Goal: Task Accomplishment & Management: Manage account settings

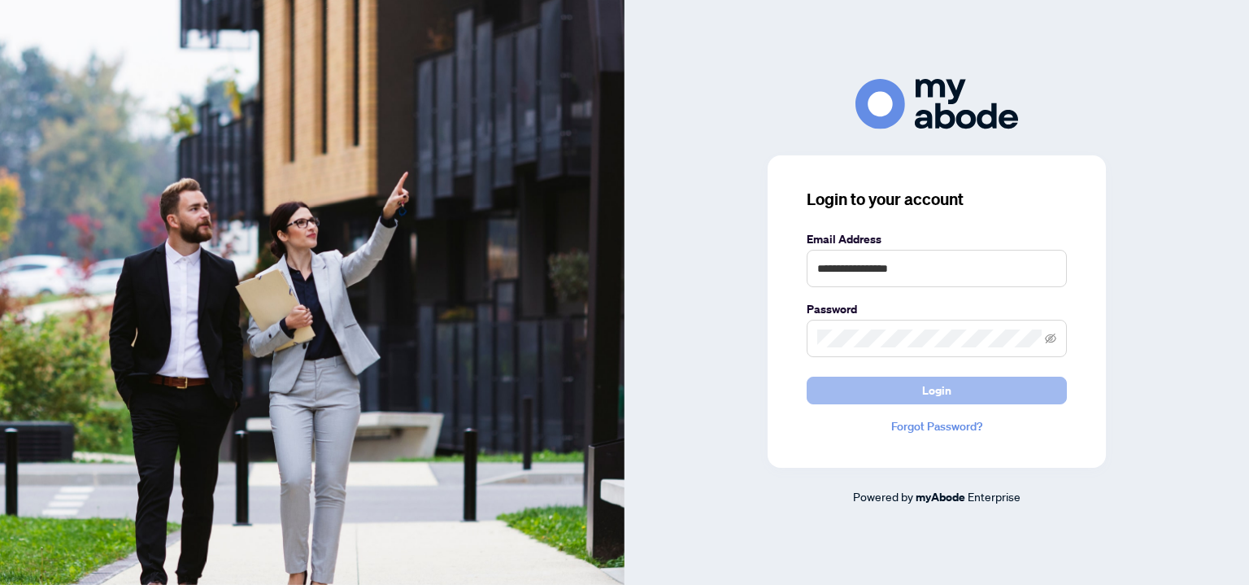
click at [954, 385] on button "Login" at bounding box center [937, 391] width 260 height 28
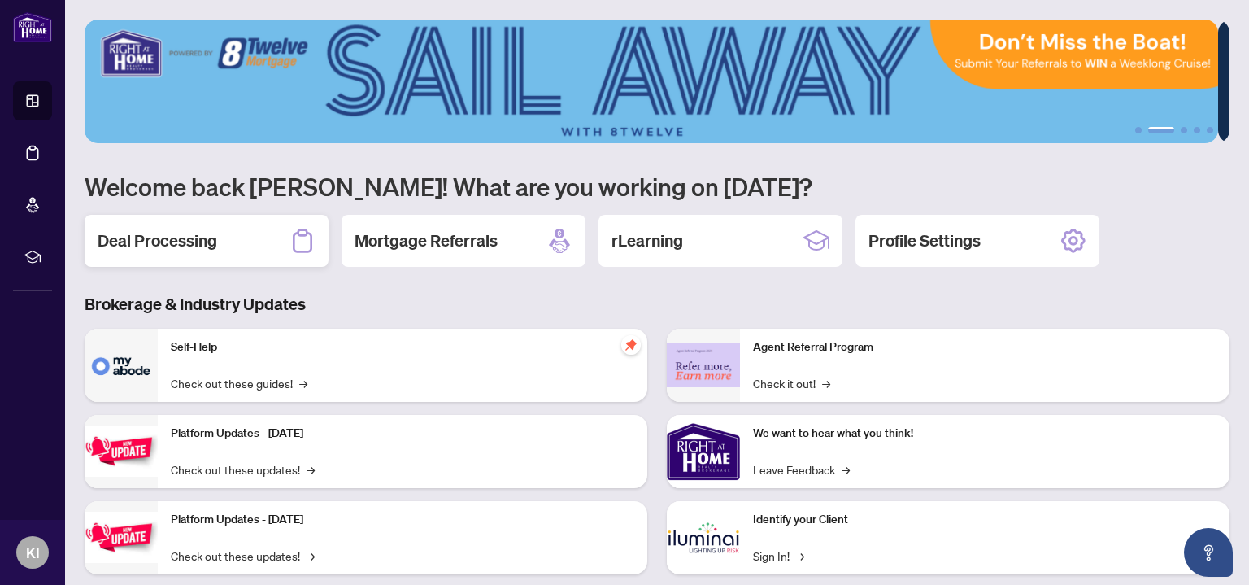
click at [122, 243] on h2 "Deal Processing" at bounding box center [158, 240] width 120 height 23
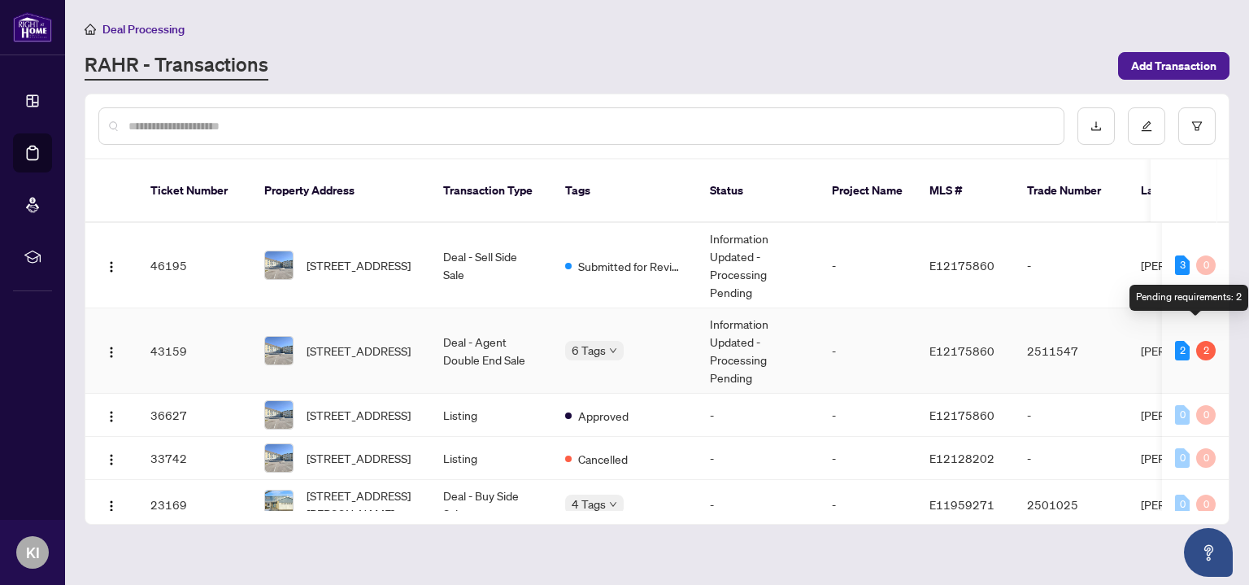
click at [1196, 341] on div "2" at bounding box center [1206, 351] width 20 height 20
click at [306, 336] on div "405-21 Brookhouse Dr, Clarington, Ontario L1B 1N8, Canada" at bounding box center [340, 350] width 153 height 29
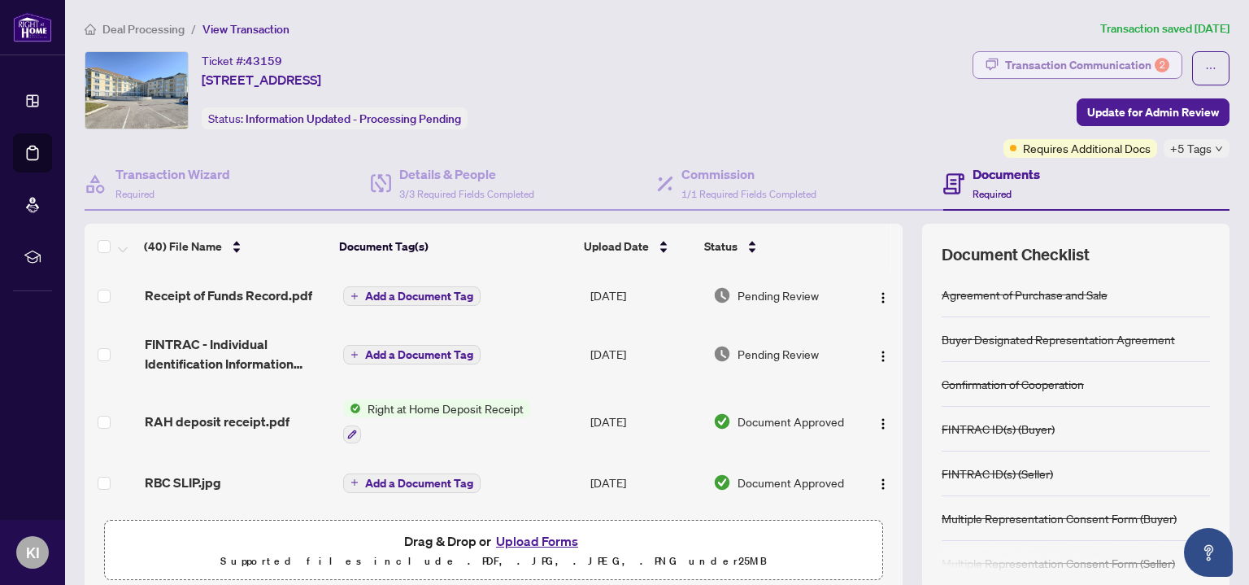
click at [1086, 58] on div "Transaction Communication 2" at bounding box center [1087, 65] width 164 height 26
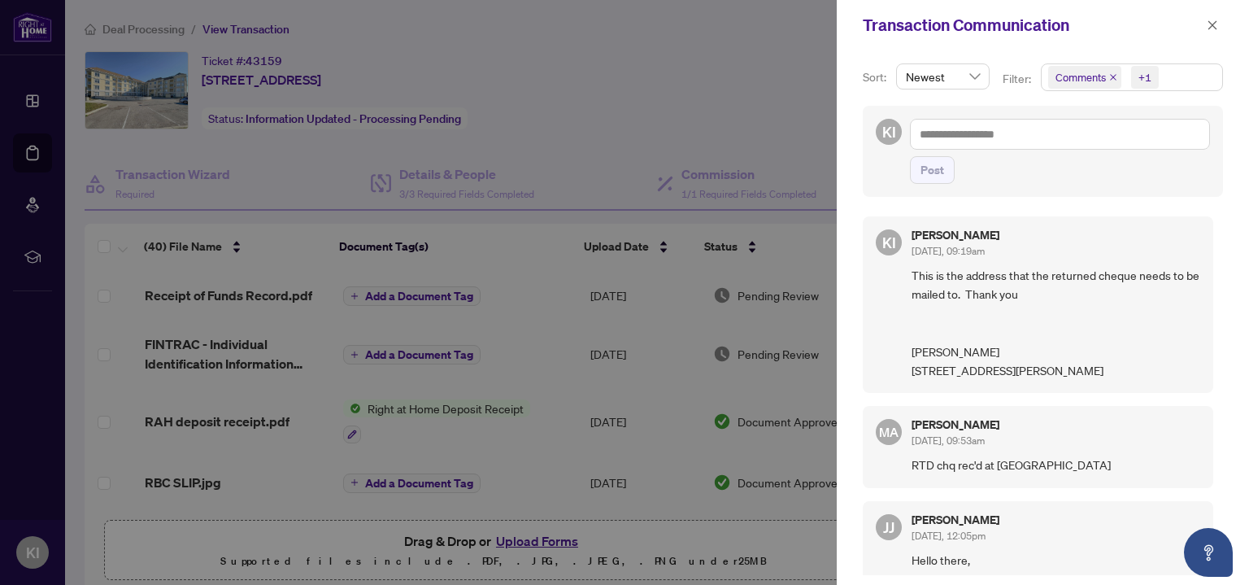
click at [627, 106] on div at bounding box center [624, 292] width 1249 height 585
drag, startPoint x: 1212, startPoint y: 20, endPoint x: 877, endPoint y: 180, distance: 371.7
click at [1212, 21] on icon "close" at bounding box center [1212, 25] width 11 height 11
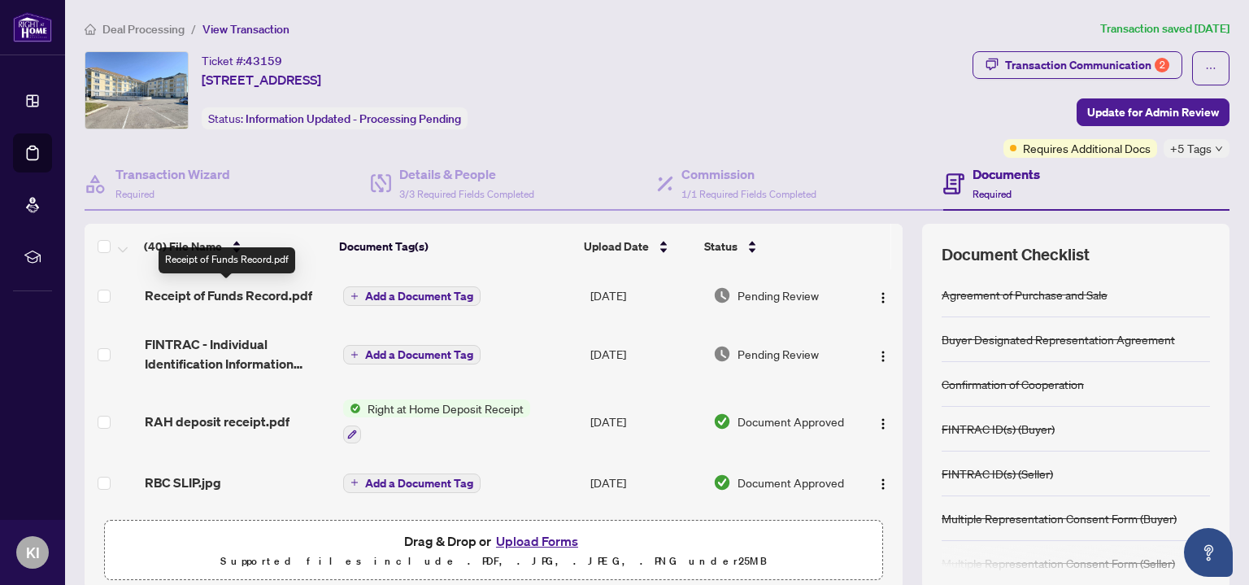
click at [275, 294] on span "Receipt of Funds Record.pdf" at bounding box center [229, 295] width 168 height 20
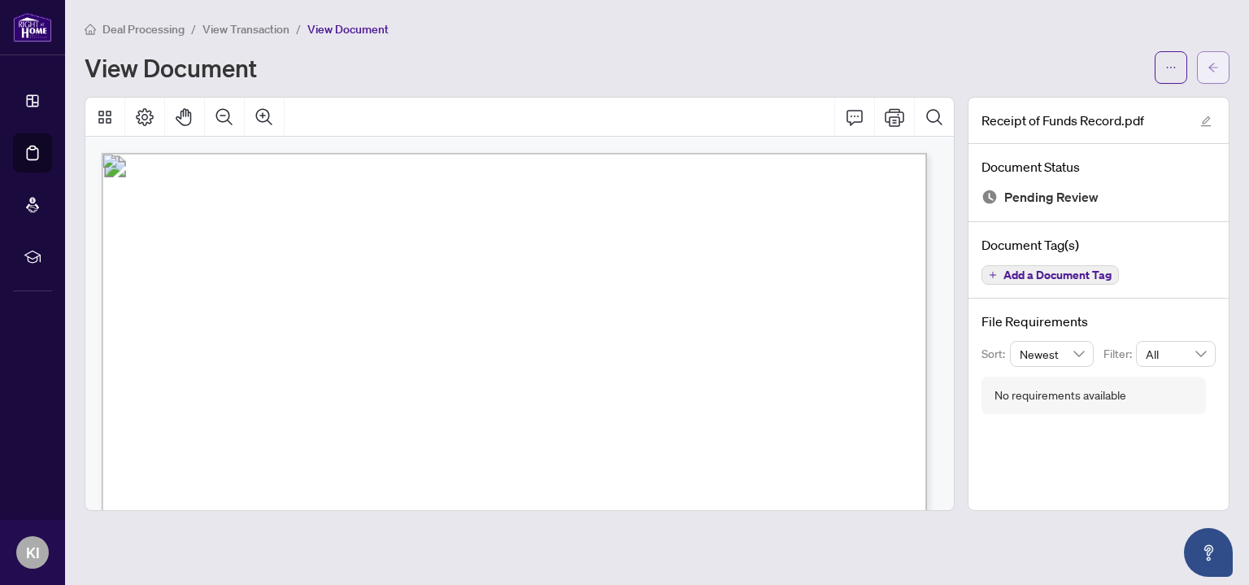
click at [1215, 80] on span "button" at bounding box center [1213, 67] width 11 height 26
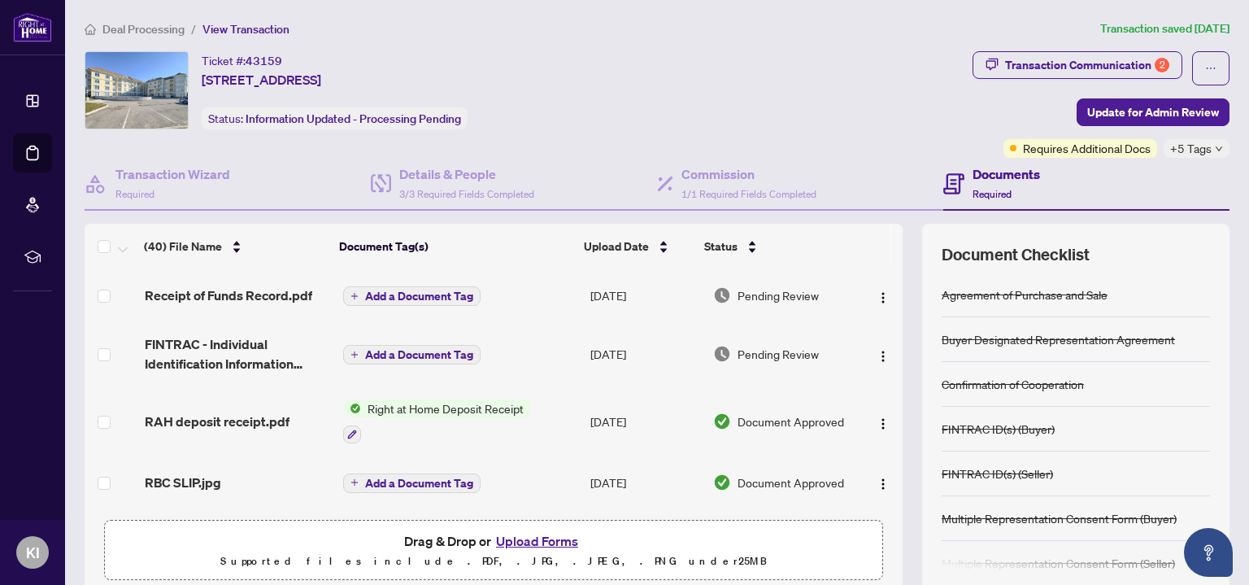
click at [150, 31] on span "Deal Processing" at bounding box center [143, 29] width 82 height 15
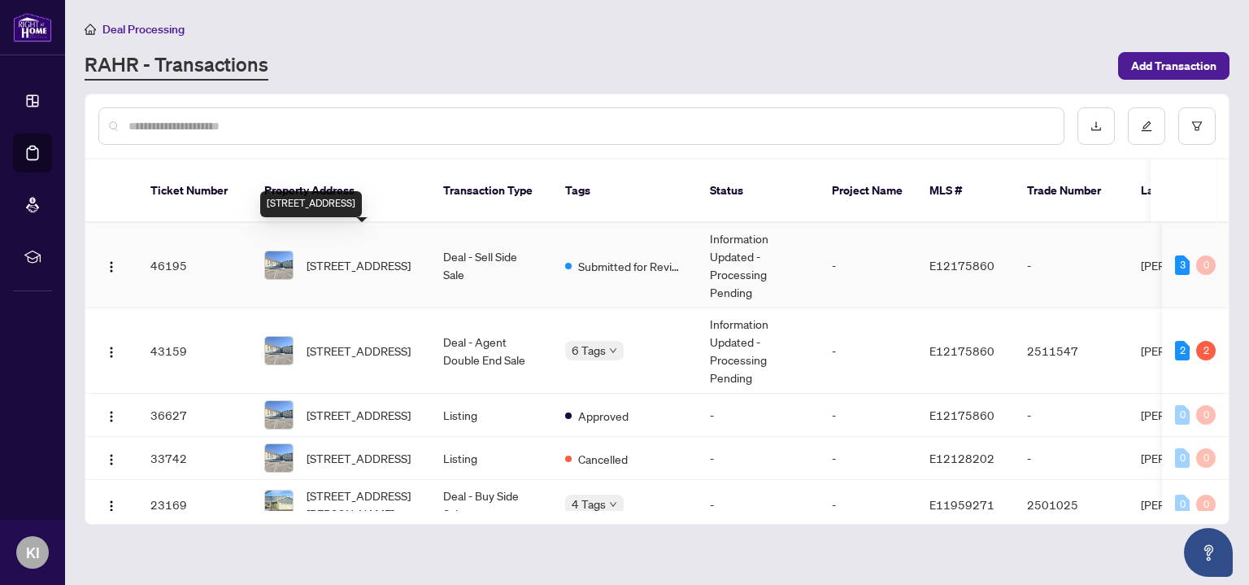
click at [372, 256] on span "405-21 Brookhouse Dr, Clarington, Ontario L1B 1N8, Canada" at bounding box center [359, 265] width 104 height 18
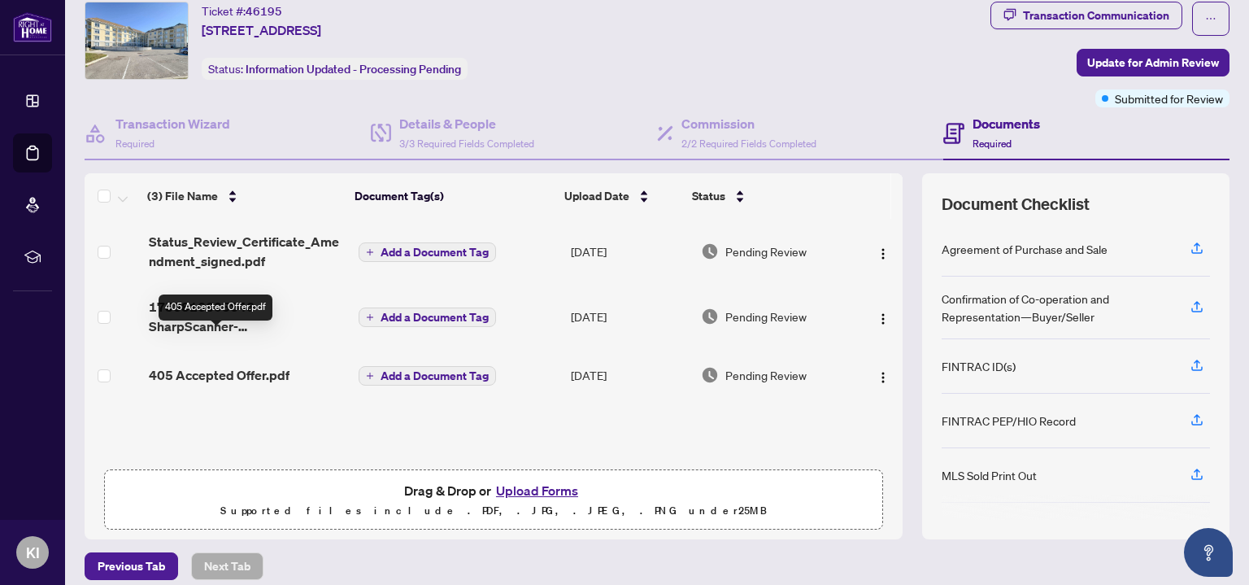
scroll to position [85, 0]
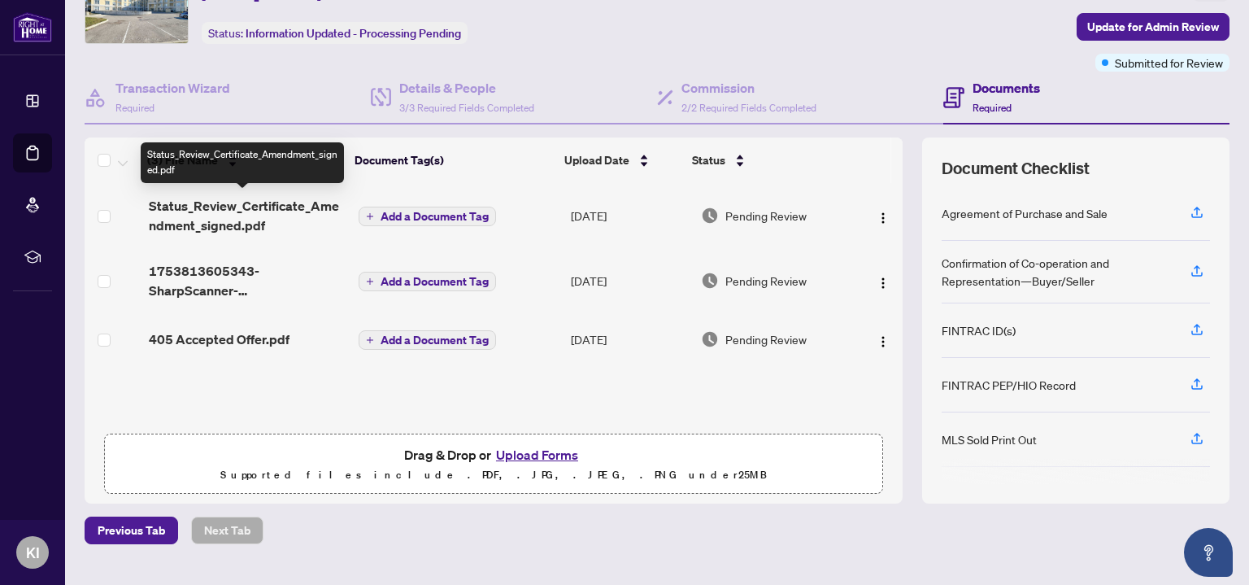
click at [276, 204] on span "Status_Review_Certificate_Amendment_signed.pdf" at bounding box center [248, 215] width 198 height 39
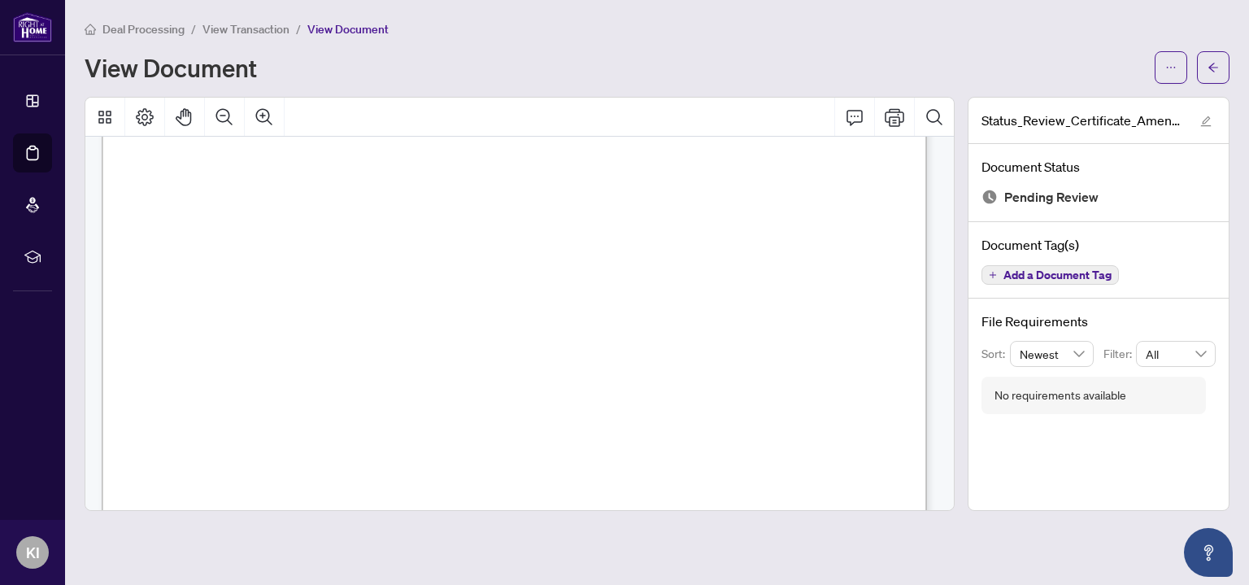
scroll to position [316, 0]
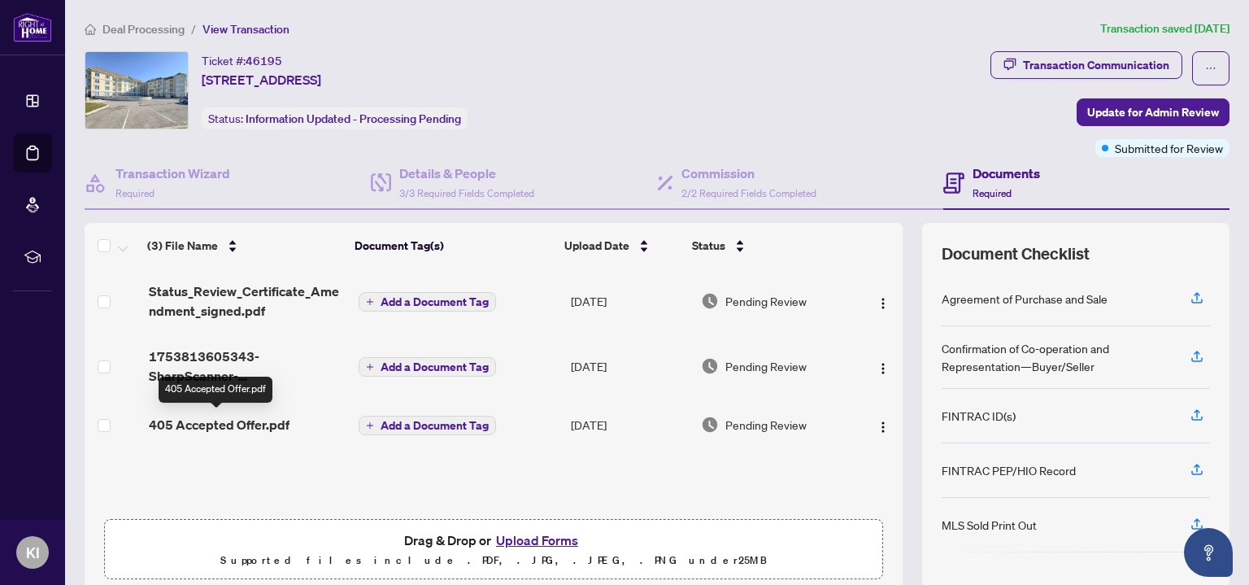
click at [235, 428] on span "405 Accepted Offer.pdf" at bounding box center [219, 425] width 141 height 20
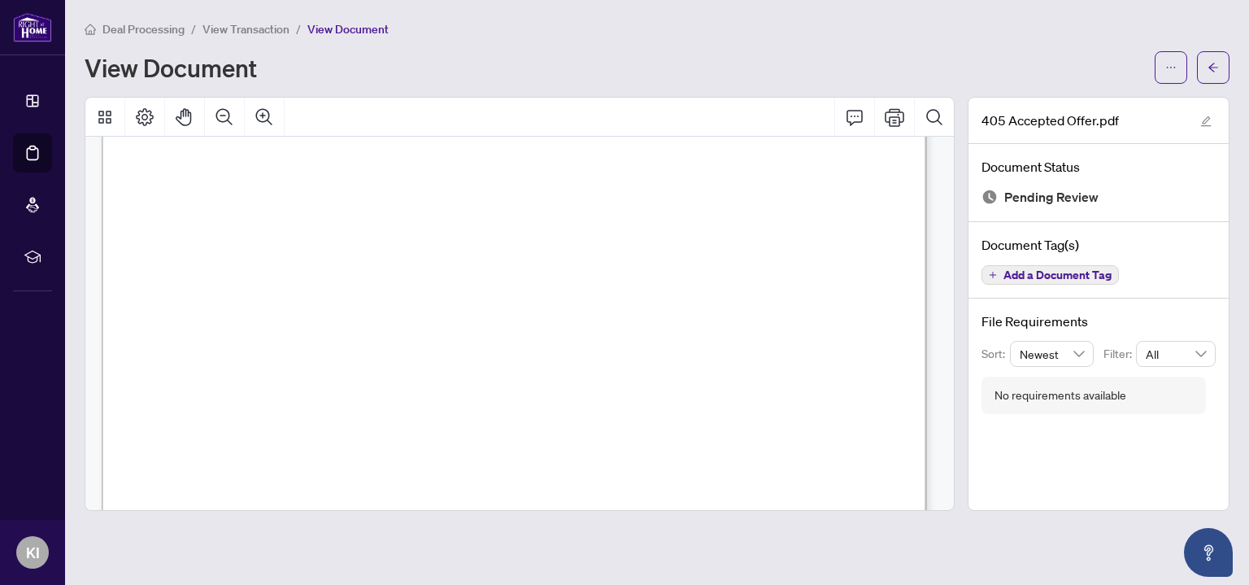
scroll to position [211, 0]
click at [1205, 72] on button "button" at bounding box center [1213, 67] width 33 height 33
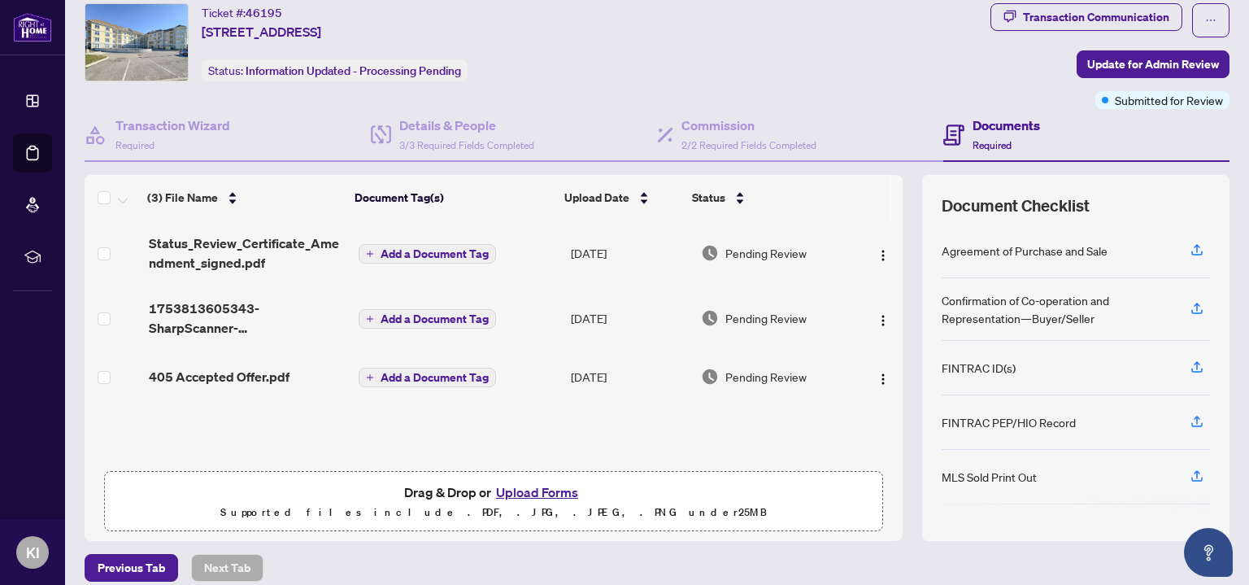
scroll to position [85, 0]
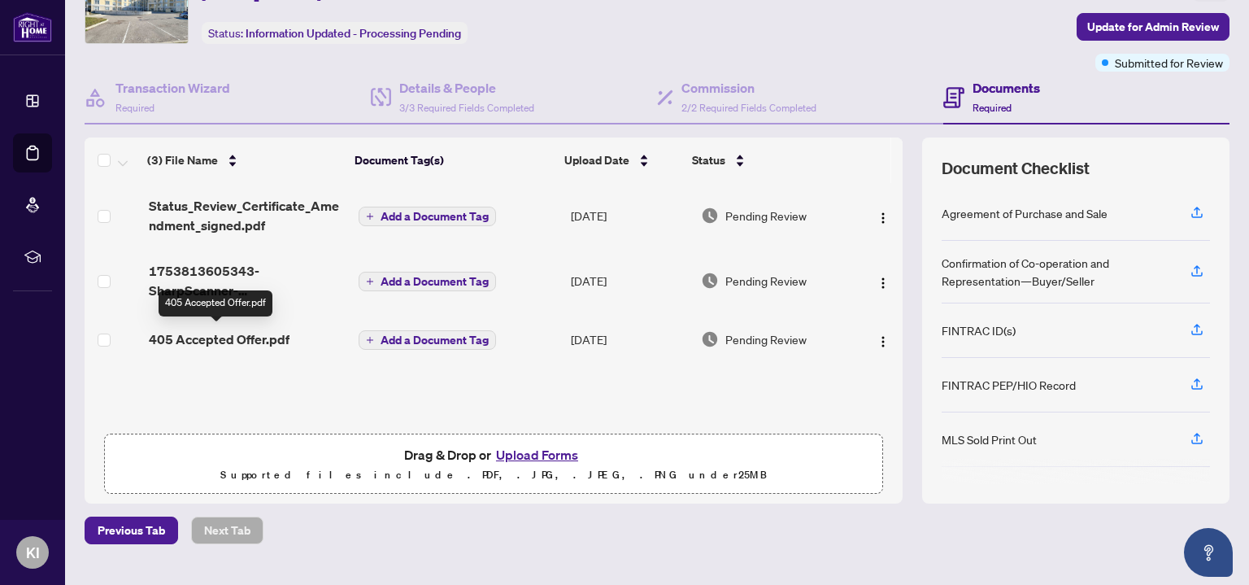
click at [215, 338] on span "405 Accepted Offer.pdf" at bounding box center [219, 339] width 141 height 20
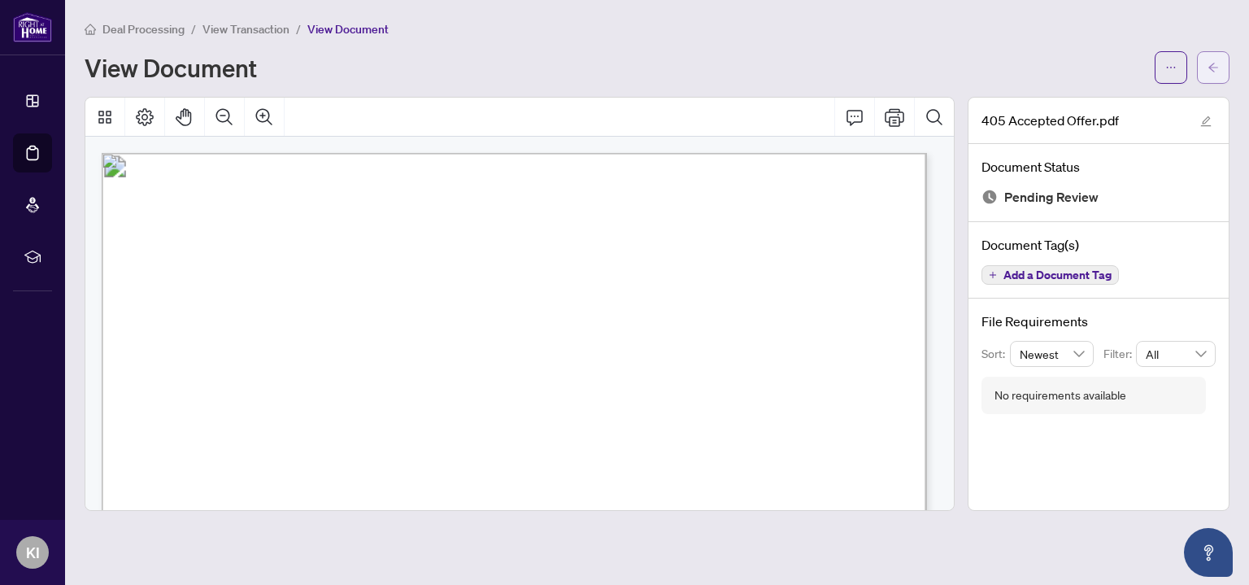
click at [1222, 59] on button "button" at bounding box center [1213, 67] width 33 height 33
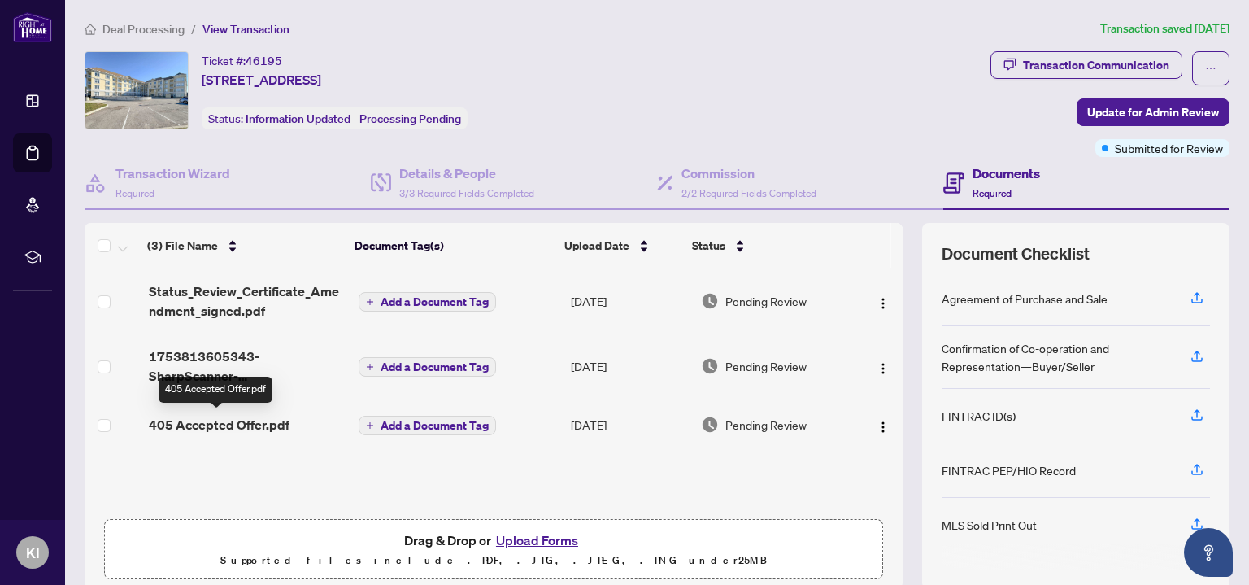
click at [209, 421] on span "405 Accepted Offer.pdf" at bounding box center [219, 425] width 141 height 20
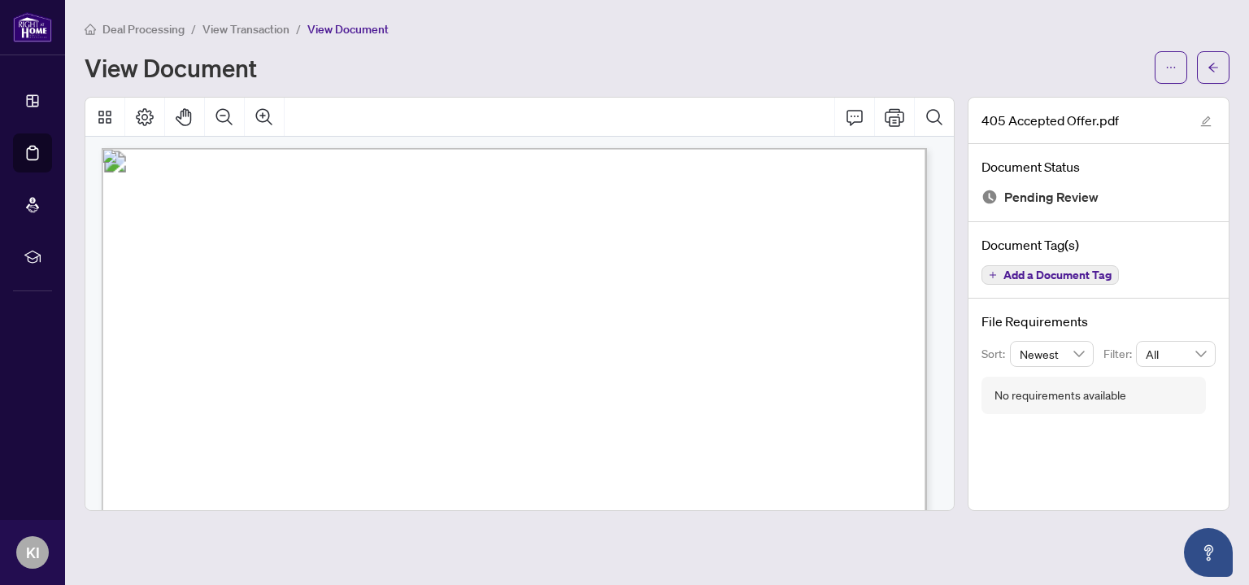
scroll to position [10296, 0]
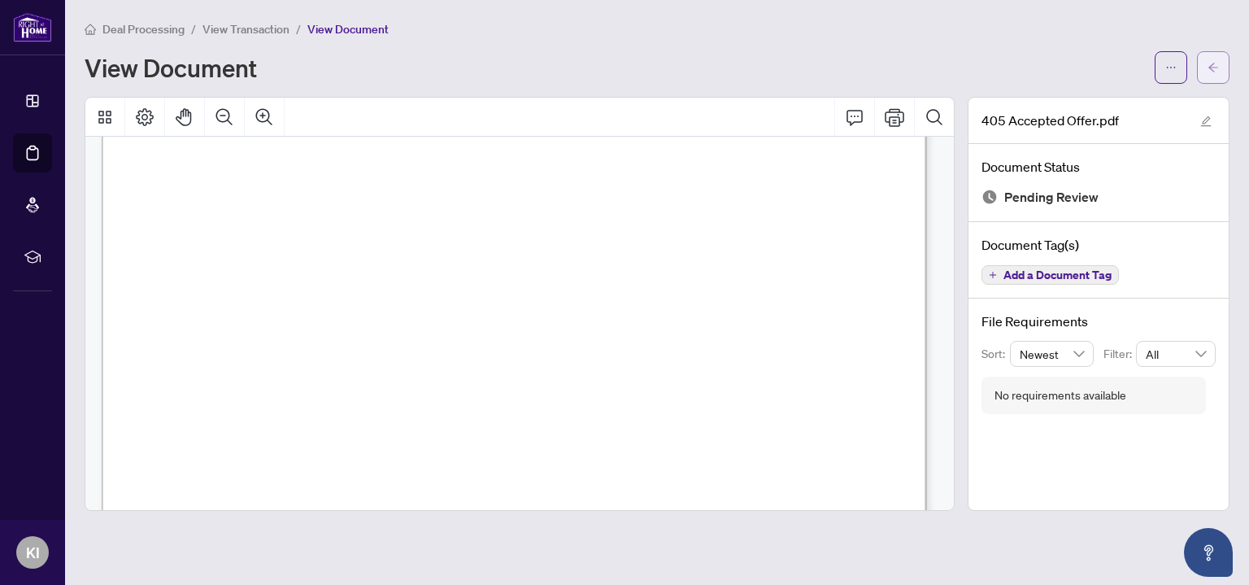
click at [1220, 63] on button "button" at bounding box center [1213, 67] width 33 height 33
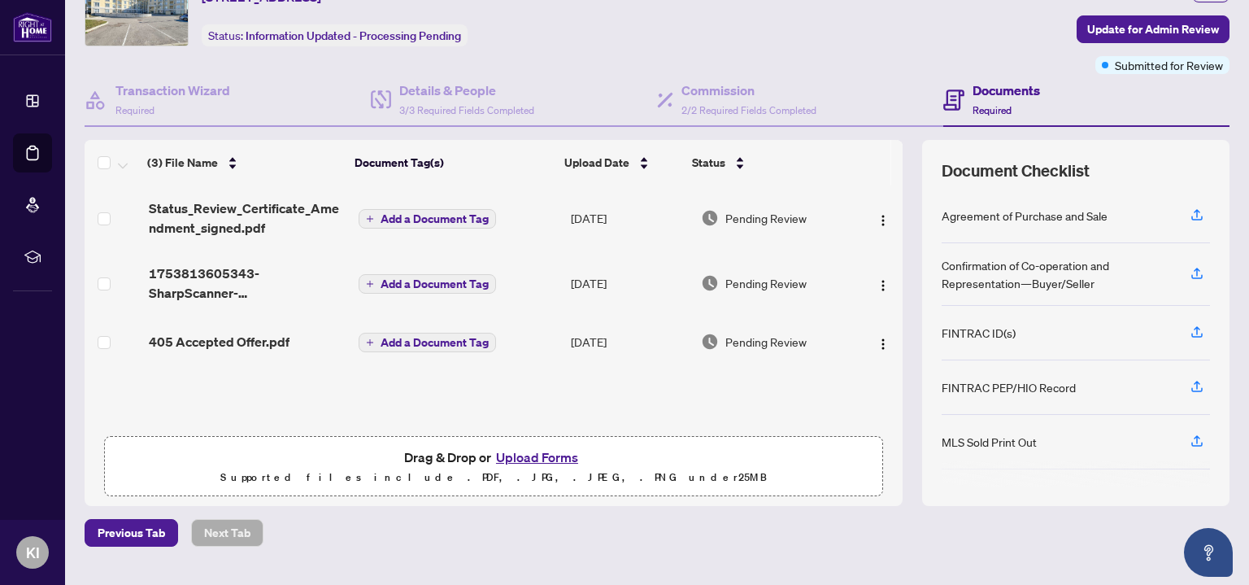
scroll to position [118, 0]
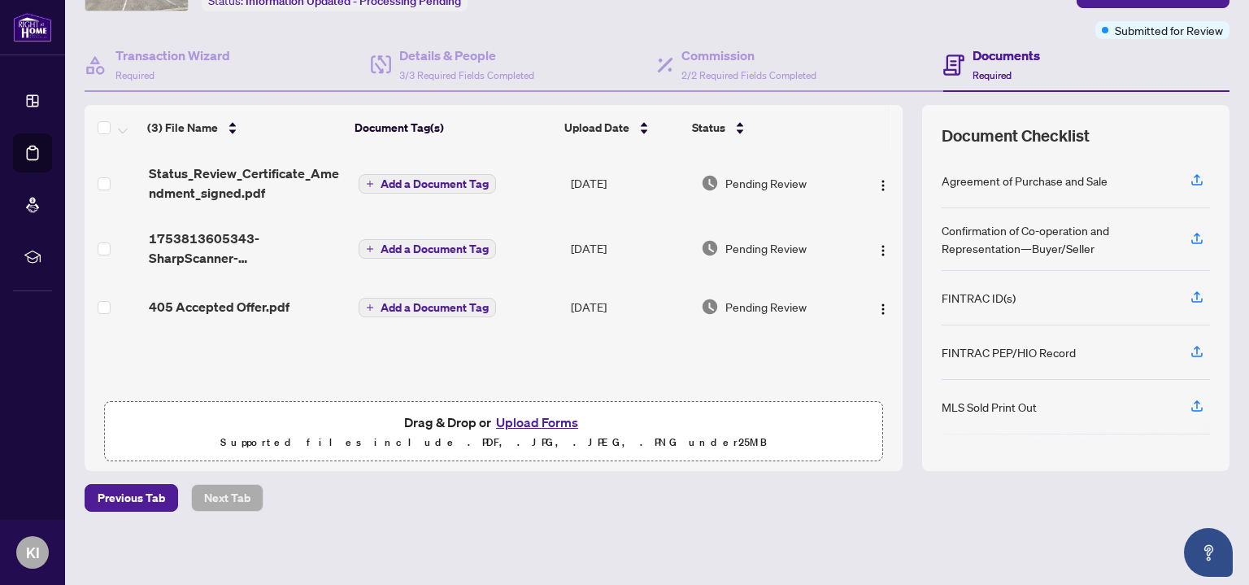
click at [498, 424] on button "Upload Forms" at bounding box center [537, 421] width 92 height 21
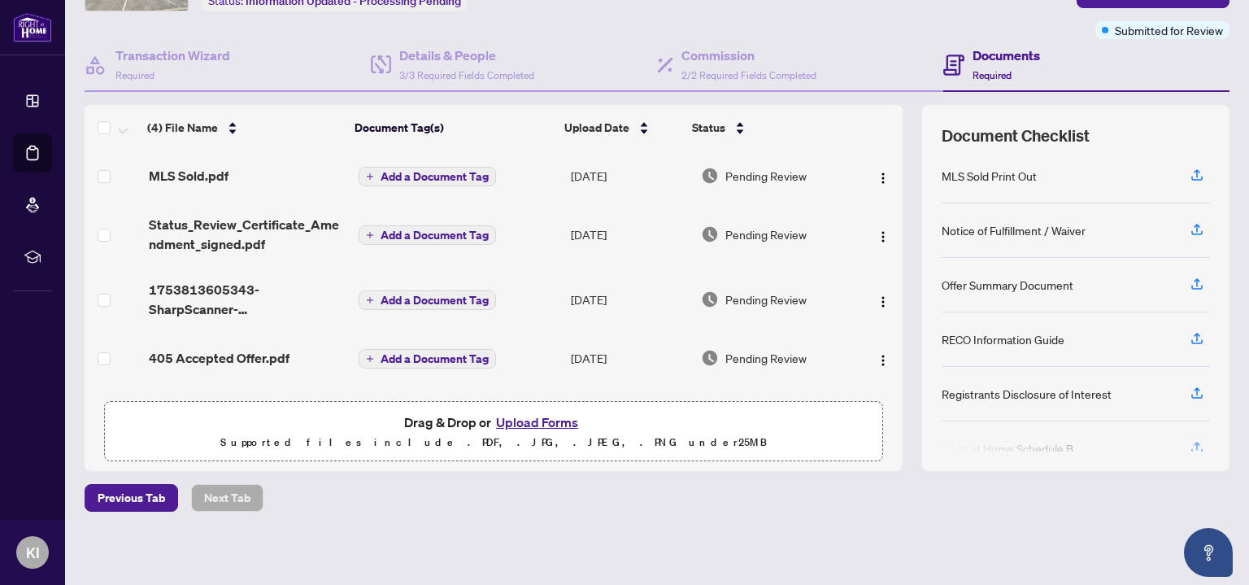
scroll to position [256, 0]
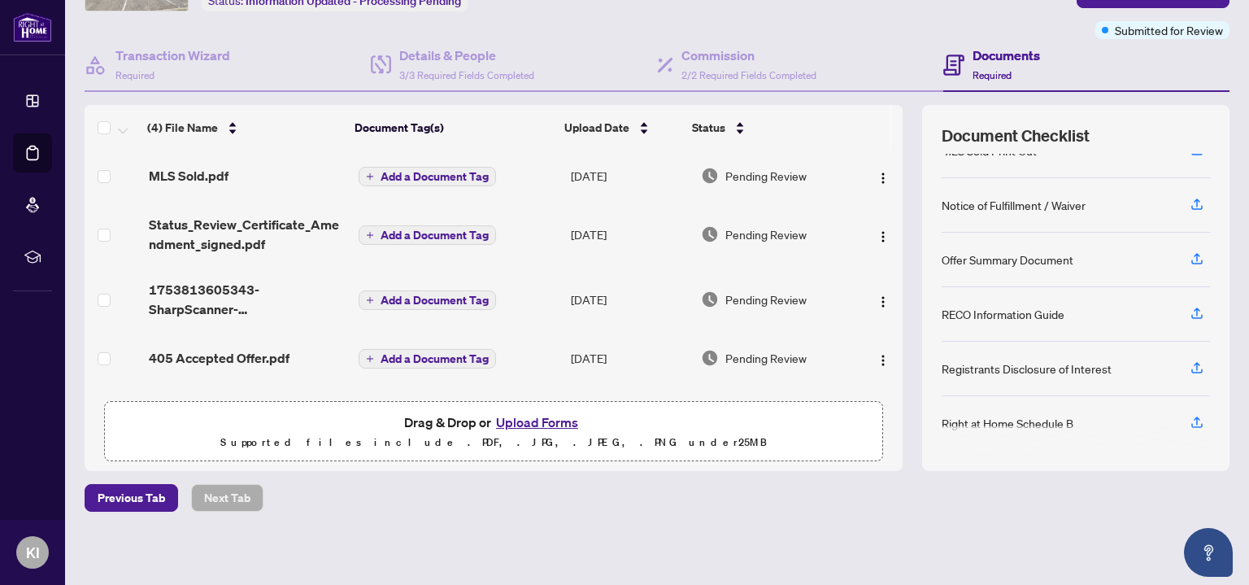
click at [506, 421] on button "Upload Forms" at bounding box center [537, 421] width 92 height 21
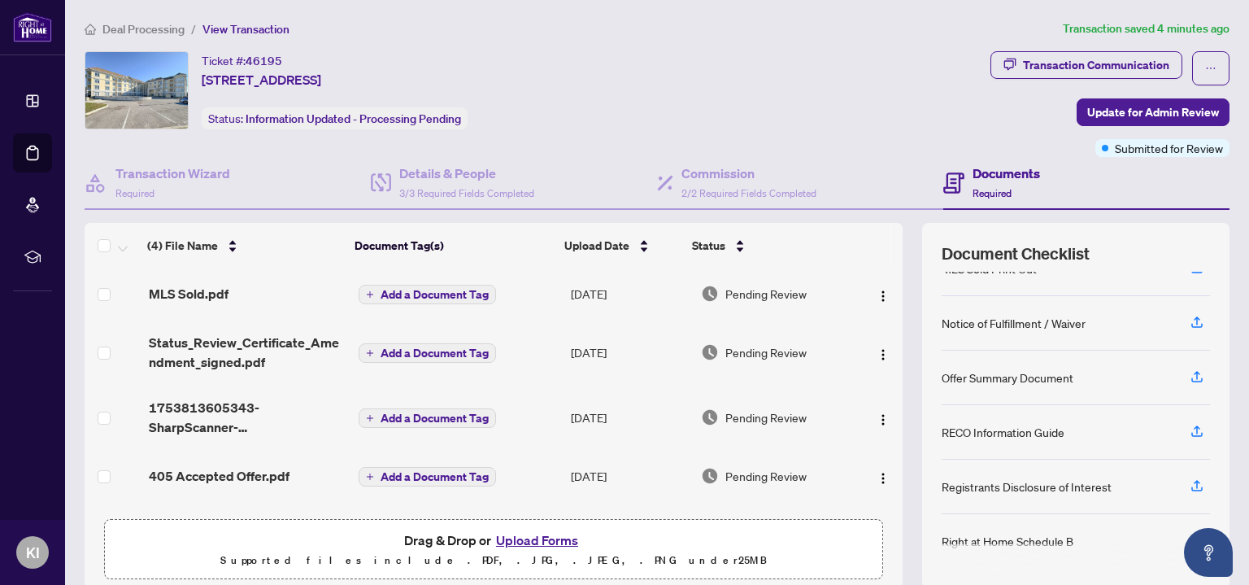
click at [163, 28] on span "Deal Processing" at bounding box center [143, 29] width 82 height 15
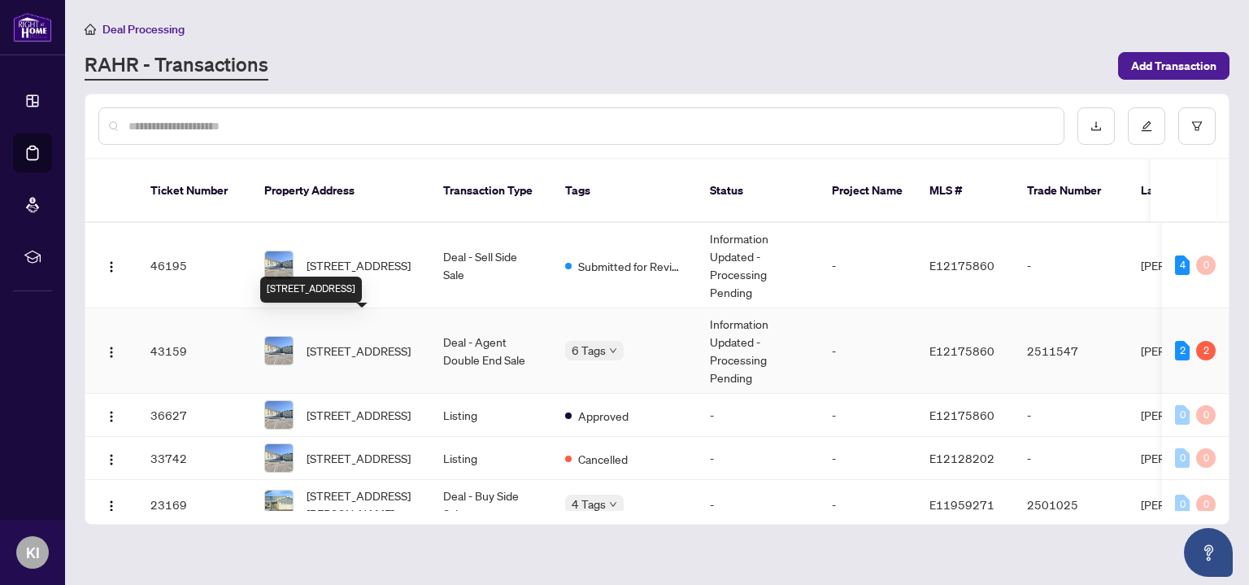
click at [351, 344] on span "405-21 Brookhouse Dr, Clarington, Ontario L1B 1N8, Canada" at bounding box center [359, 351] width 104 height 18
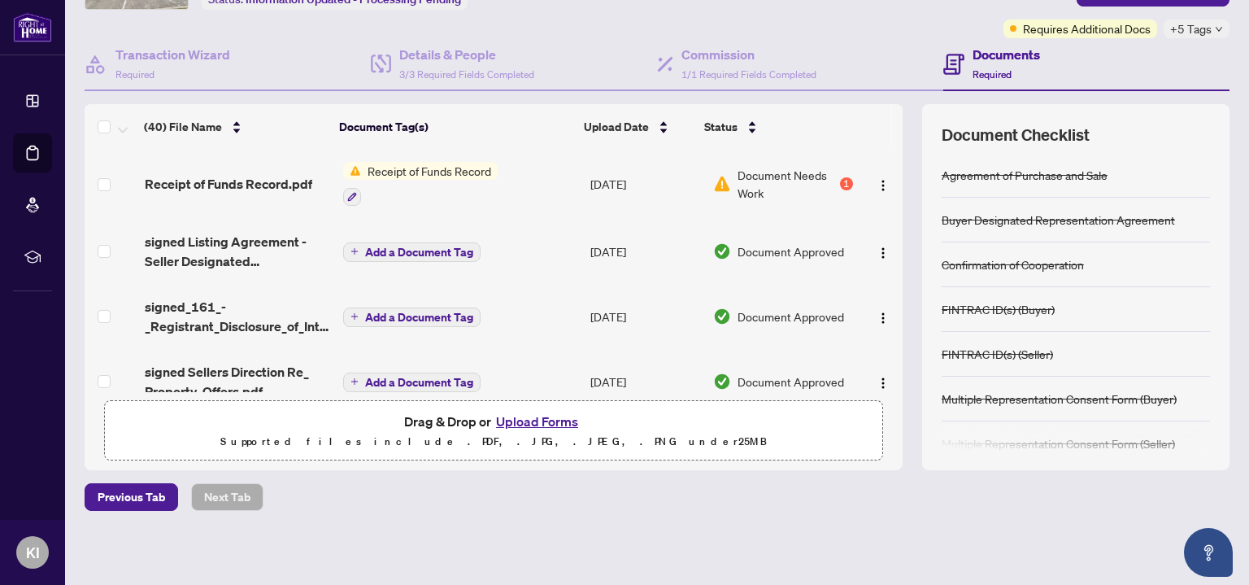
scroll to position [987, 0]
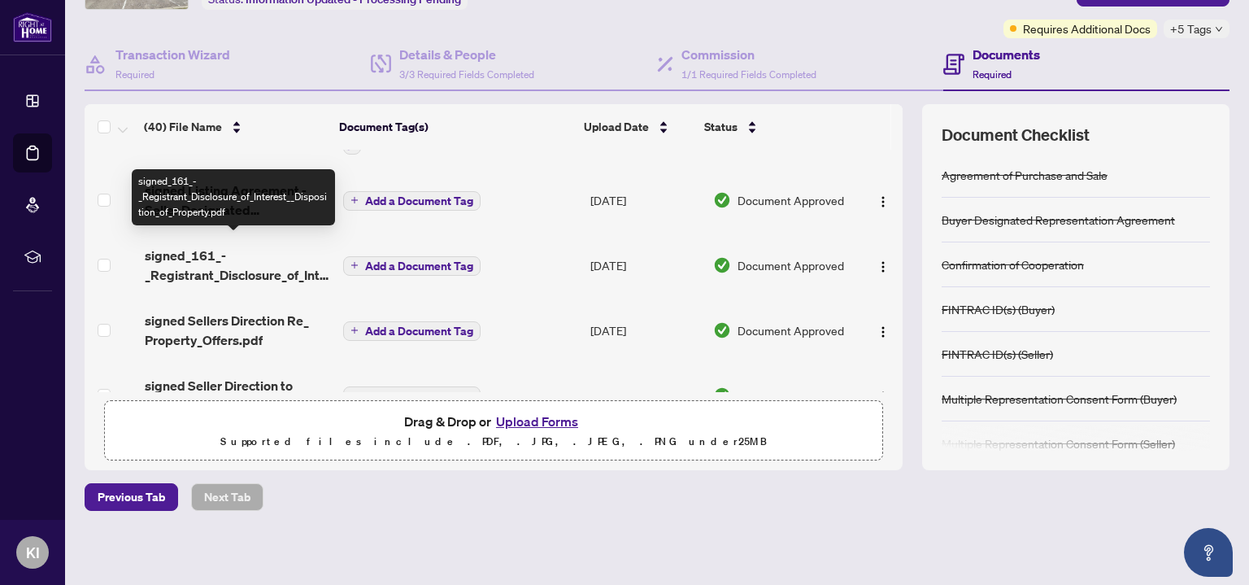
click at [173, 267] on span "signed_161_-_Registrant_Disclosure_of_Interest__Disposition_of_Property.pdf" at bounding box center [237, 265] width 185 height 39
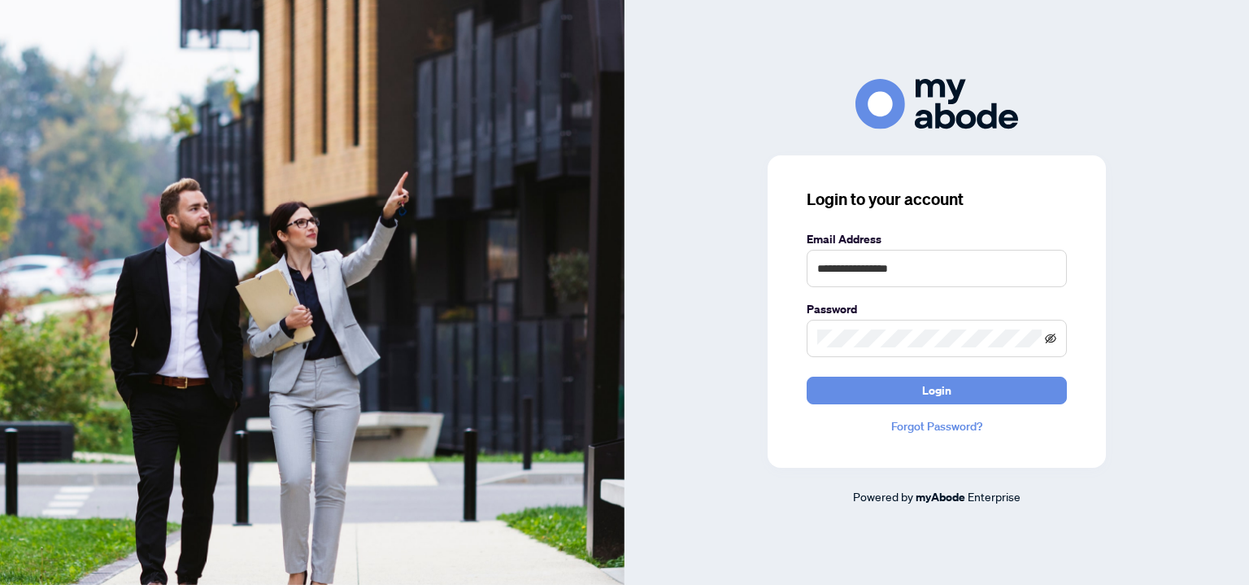
click at [1055, 337] on icon "eye-invisible" at bounding box center [1050, 338] width 11 height 11
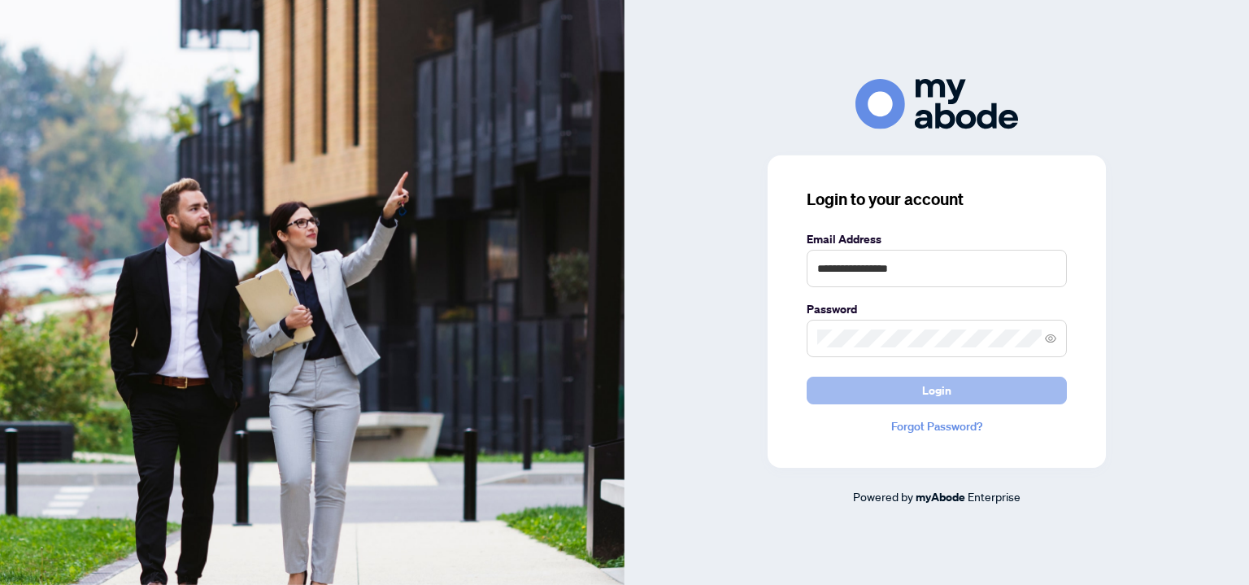
click at [955, 385] on button "Login" at bounding box center [937, 391] width 260 height 28
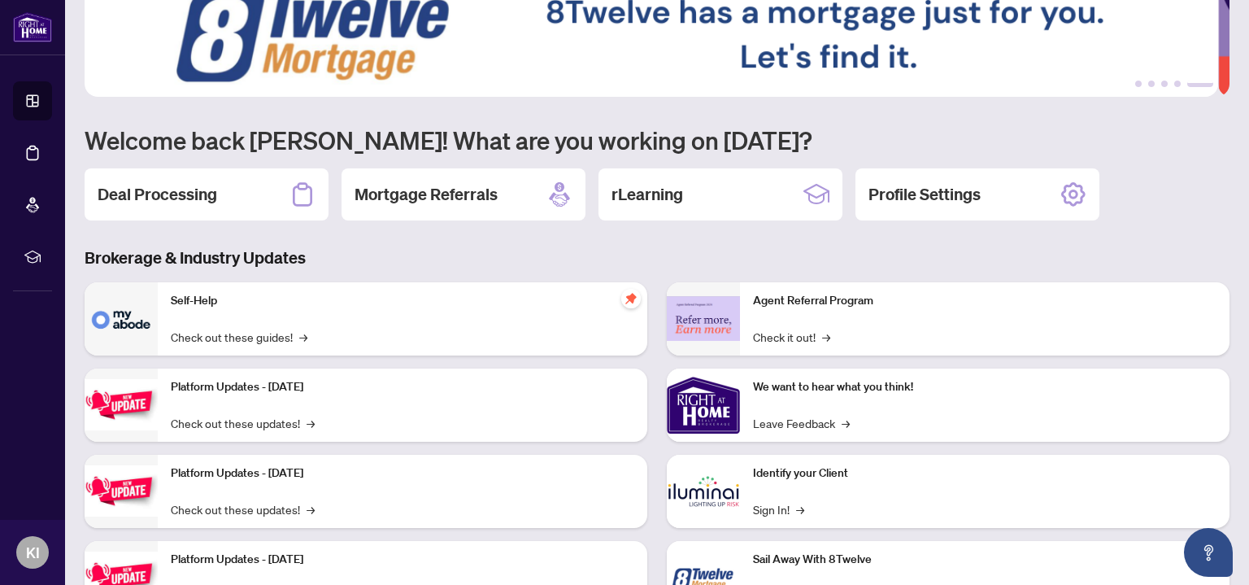
scroll to position [85, 0]
